Goal: Task Accomplishment & Management: Manage account settings

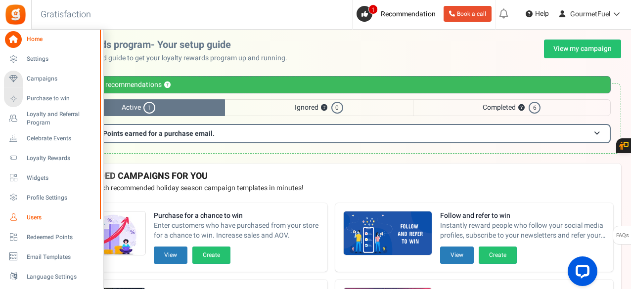
click at [34, 215] on span "Users" at bounding box center [61, 218] width 69 height 8
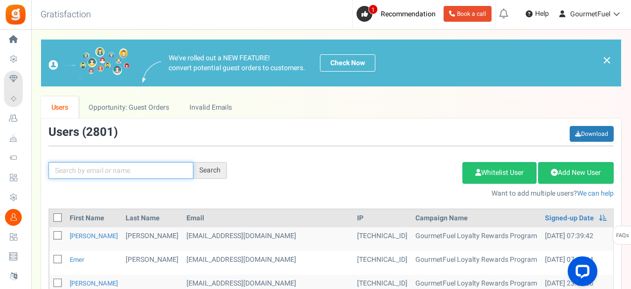
click at [148, 166] on input "text" at bounding box center [120, 170] width 145 height 17
paste input "[PERSON_NAME]"
type input "[PERSON_NAME]"
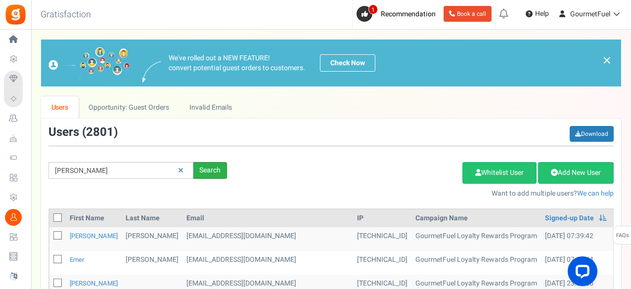
click at [205, 169] on div "Search" at bounding box center [210, 170] width 34 height 17
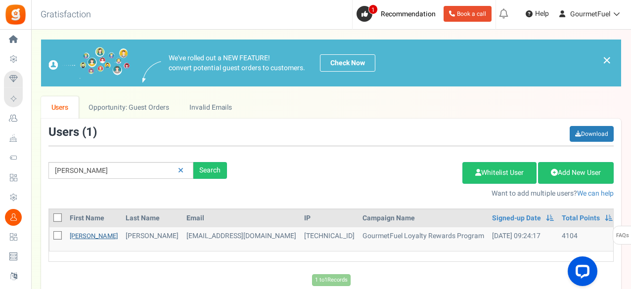
click at [75, 237] on link "[PERSON_NAME]" at bounding box center [94, 235] width 48 height 9
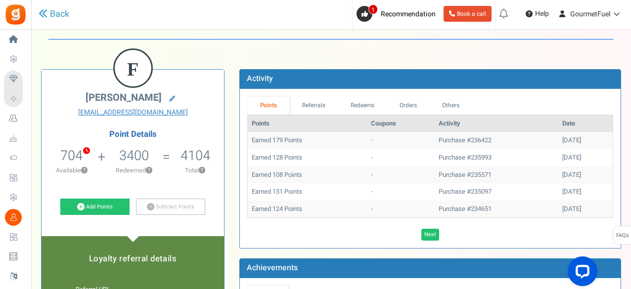
scroll to position [49, 0]
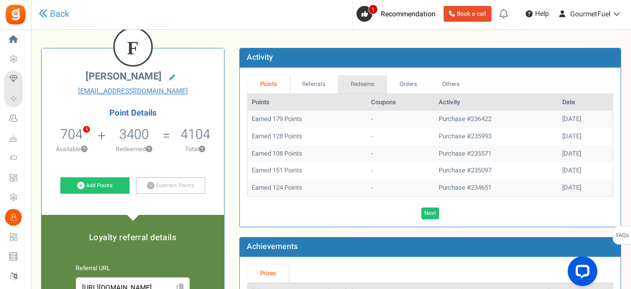
click at [372, 82] on link "Redeems" at bounding box center [362, 84] width 49 height 18
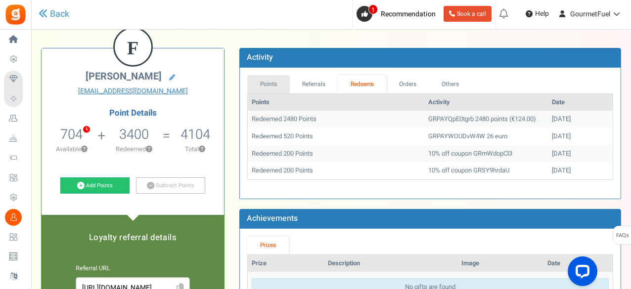
click at [273, 82] on link "Points" at bounding box center [268, 84] width 43 height 18
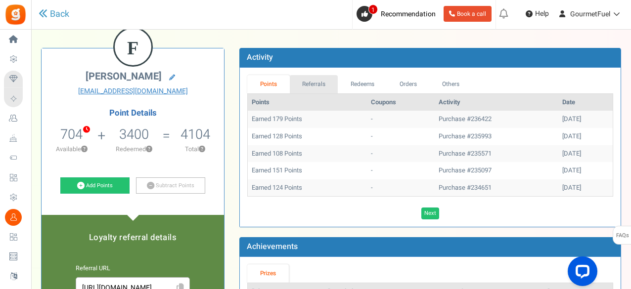
click at [331, 83] on link "Referrals" at bounding box center [314, 84] width 48 height 18
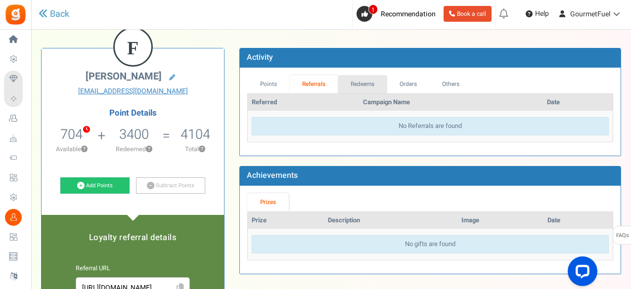
click at [377, 82] on link "Redeems" at bounding box center [362, 84] width 49 height 18
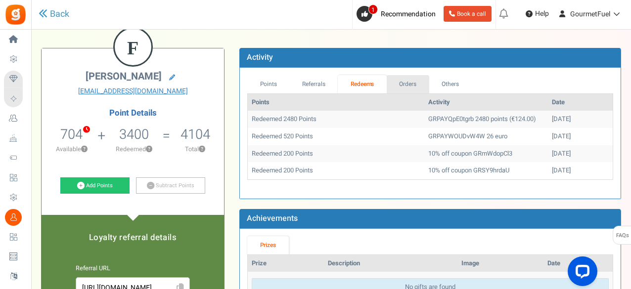
click at [414, 81] on link "Orders" at bounding box center [408, 84] width 43 height 18
